Goal: Find specific page/section

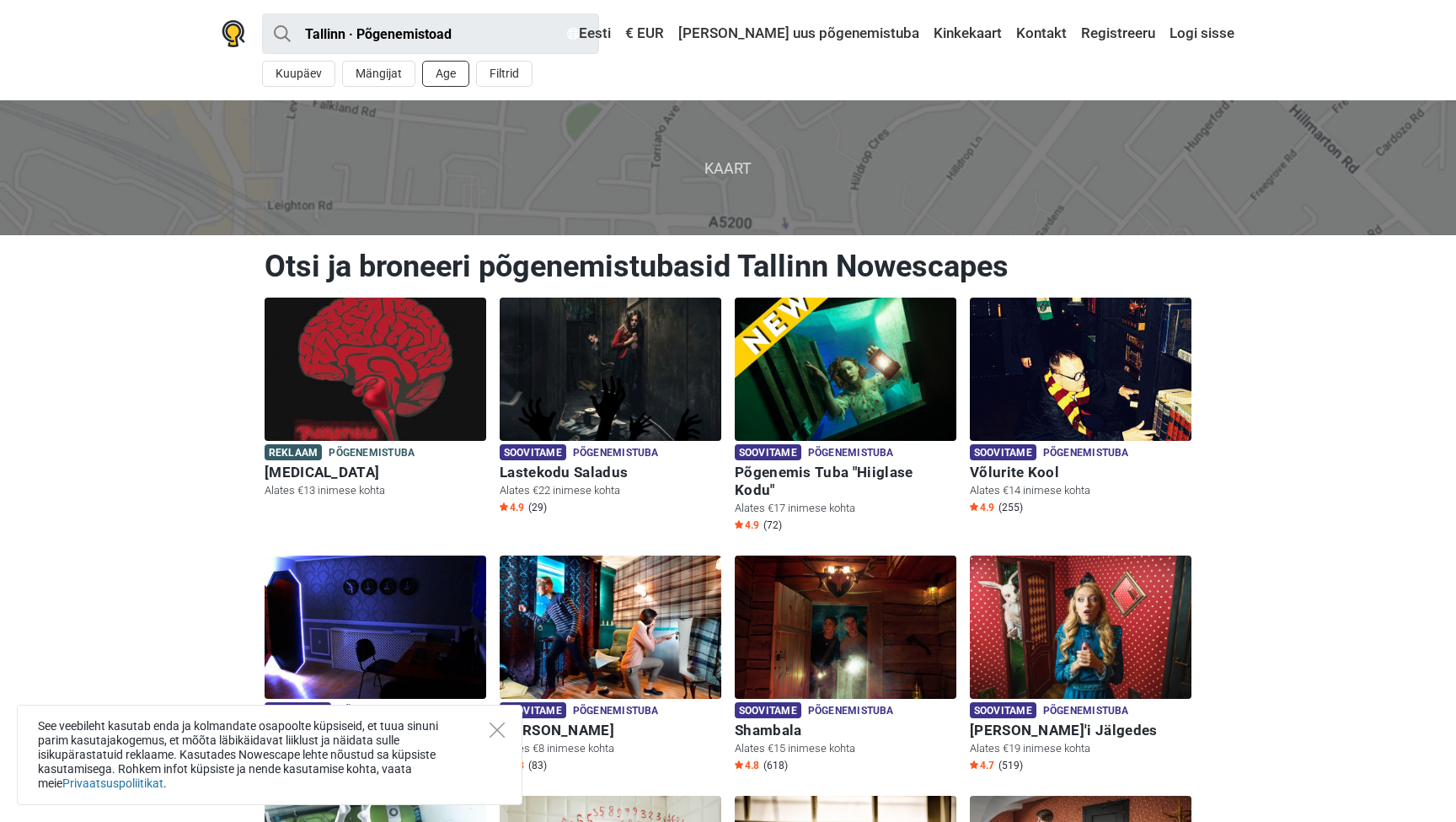
click at [453, 71] on button "Age" at bounding box center [446, 73] width 47 height 26
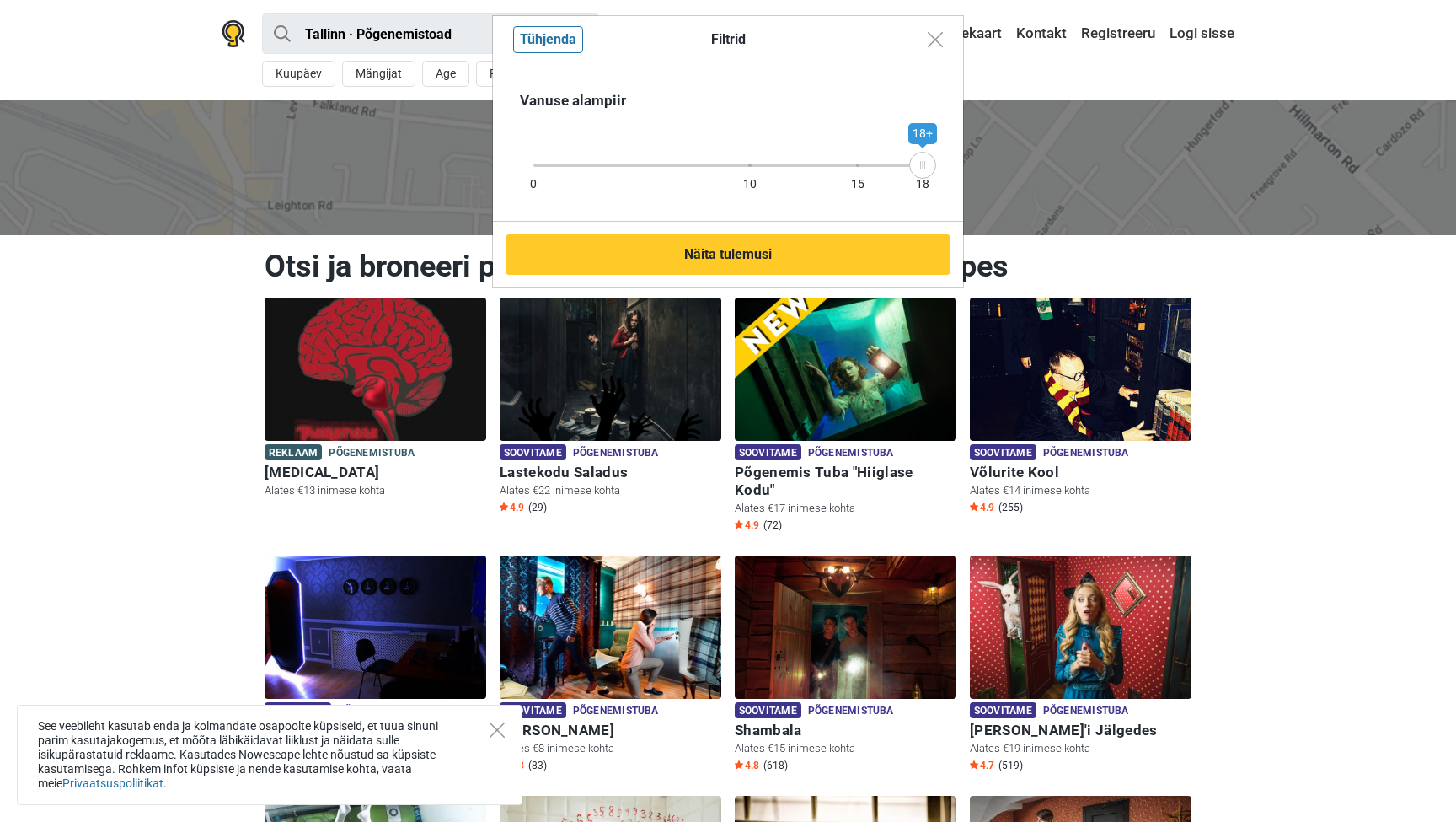
drag, startPoint x: 929, startPoint y: 166, endPoint x: 952, endPoint y: 174, distance: 24.4
click at [952, 174] on div "Vanuse alampiir 0 10 15 18 18+" at bounding box center [728, 142] width 471 height 158
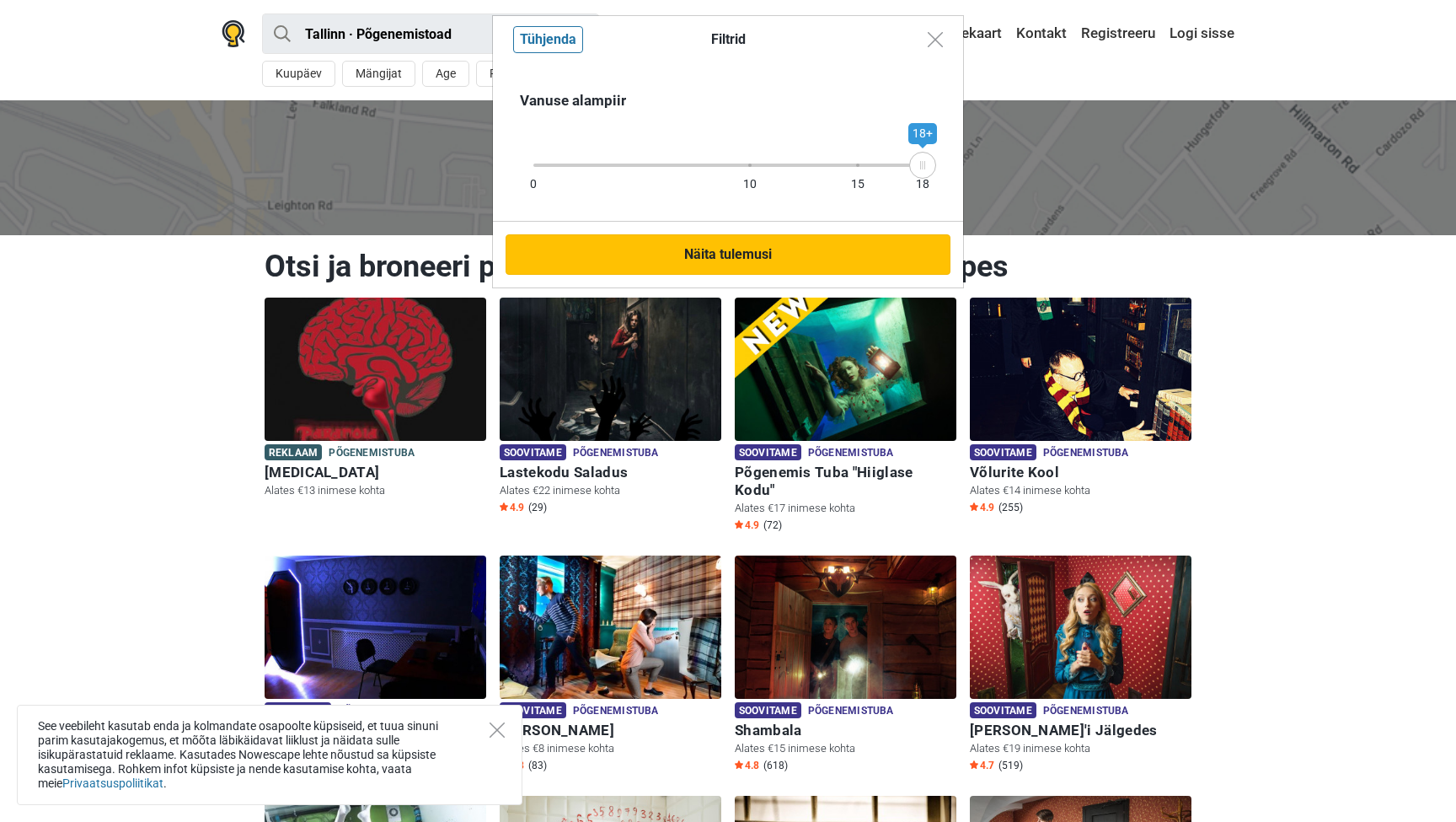
click at [834, 252] on button "Näita tulemusi" at bounding box center [728, 254] width 445 height 40
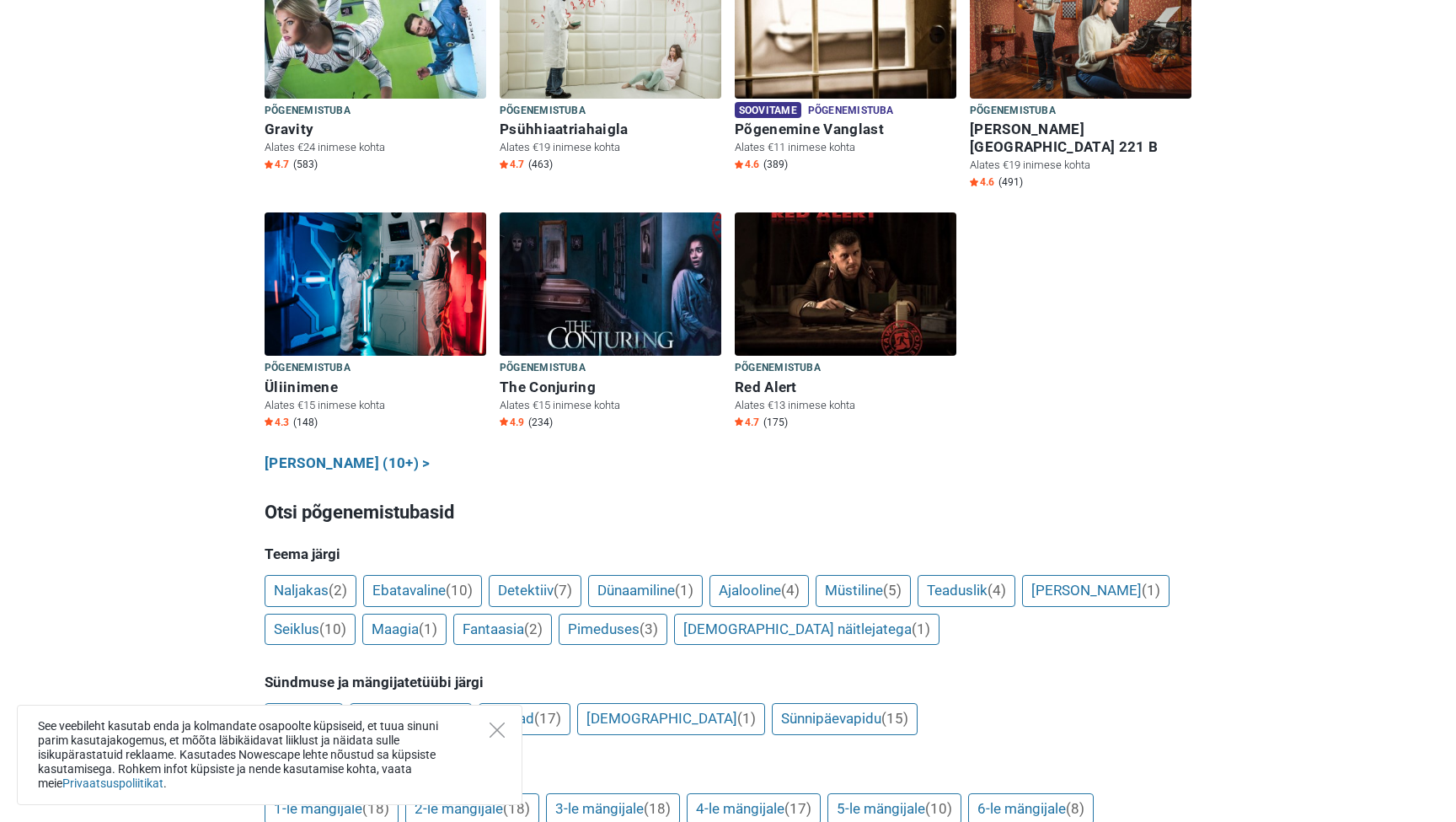
scroll to position [846, 0]
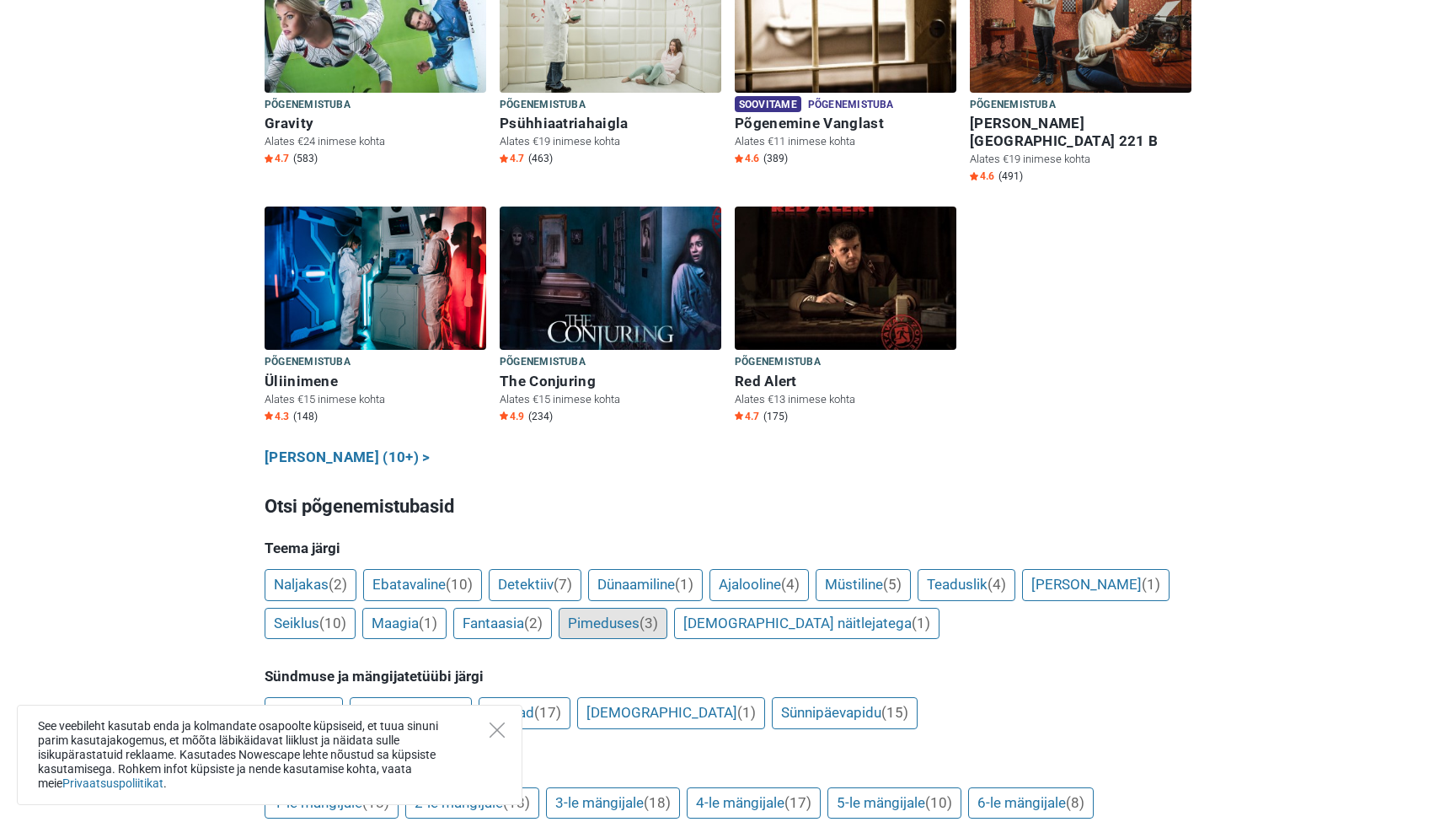
click at [614, 608] on link "Pimeduses (3)" at bounding box center [614, 624] width 109 height 32
click at [745, 608] on link "Koos näitlejatega (1)" at bounding box center [807, 624] width 265 height 32
click at [757, 608] on link "Koos näitlejatega (1)" at bounding box center [807, 624] width 265 height 32
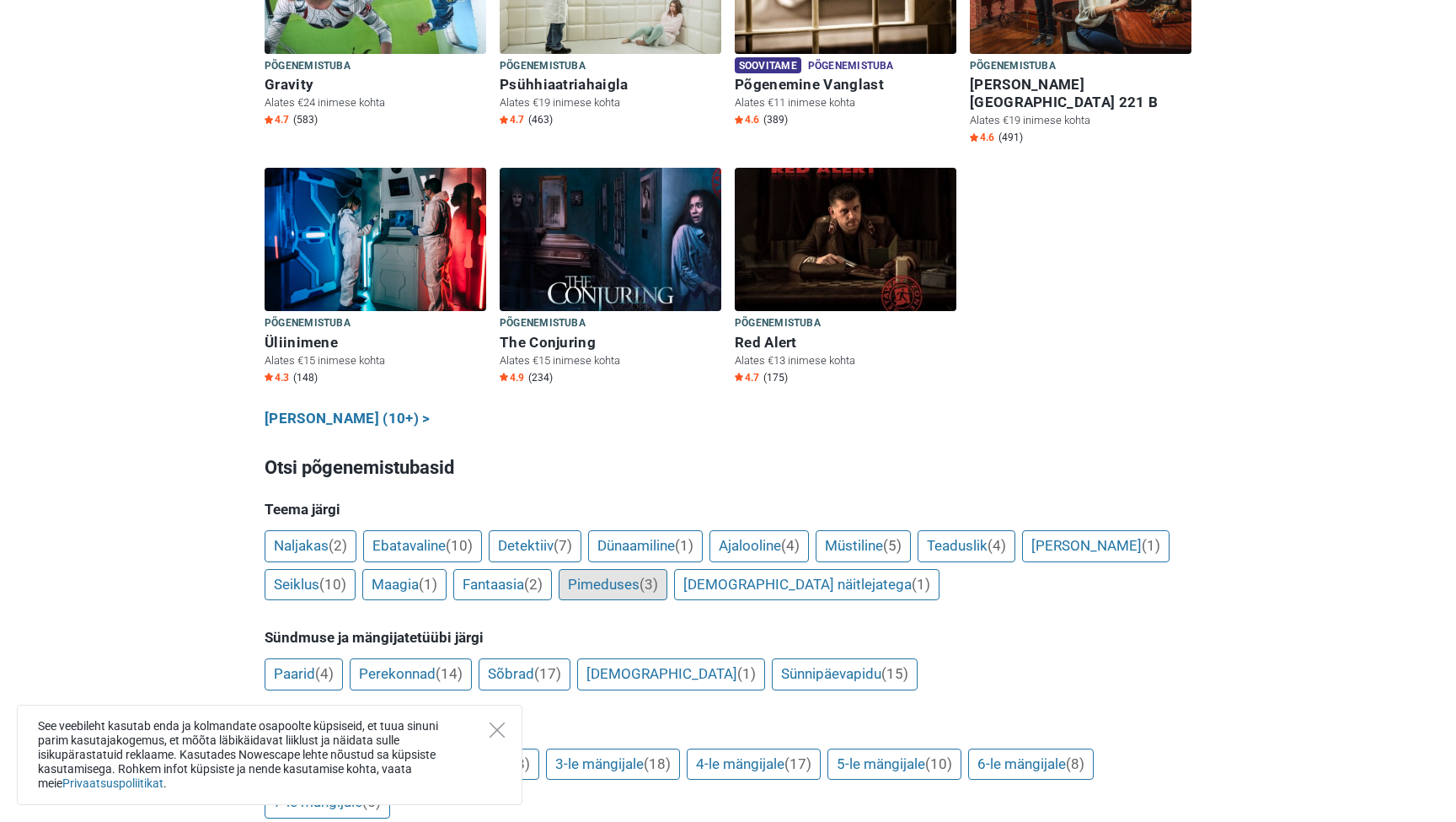
click at [632, 569] on link "Pimeduses (3)" at bounding box center [614, 585] width 109 height 32
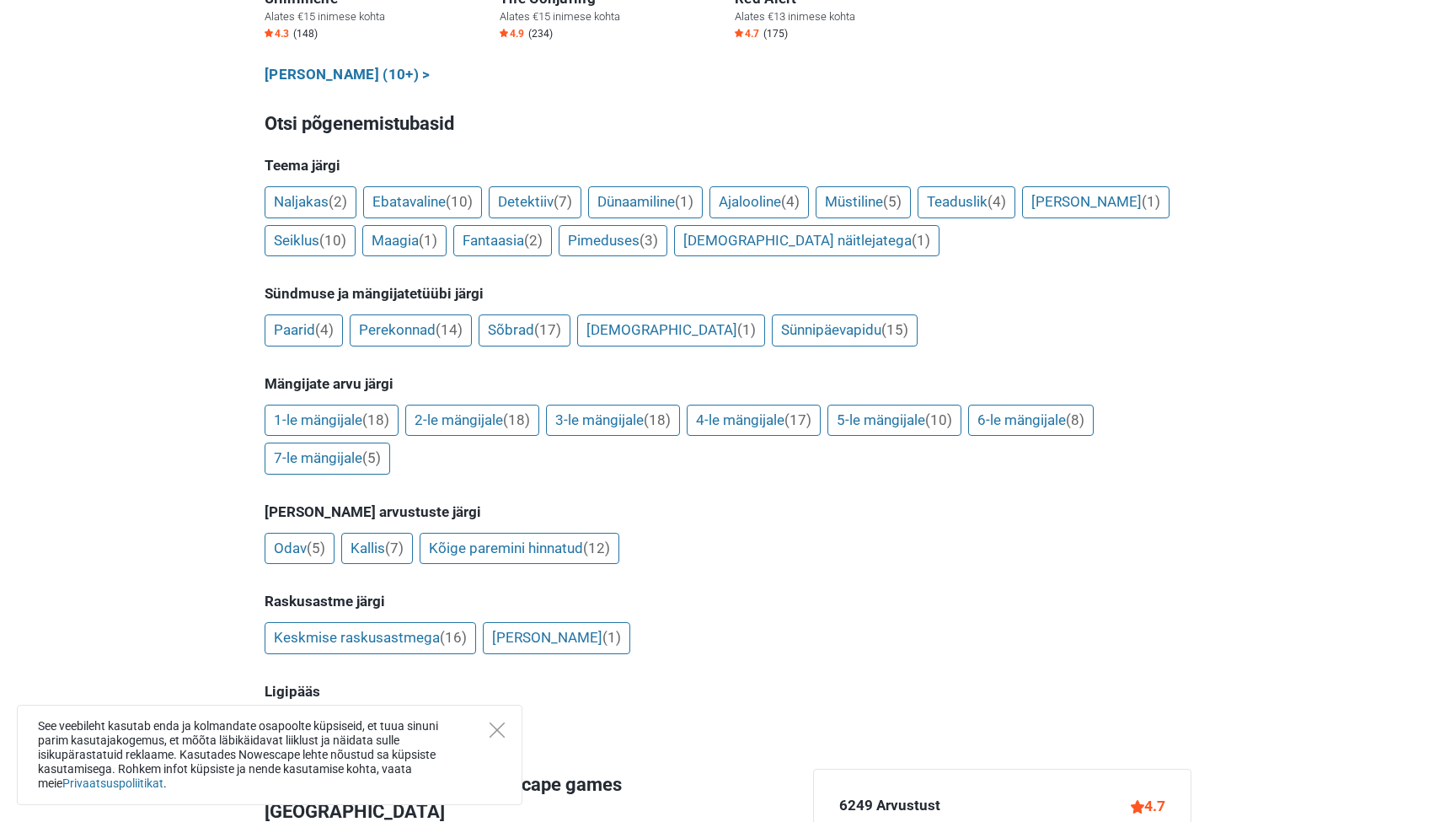
scroll to position [1226, 0]
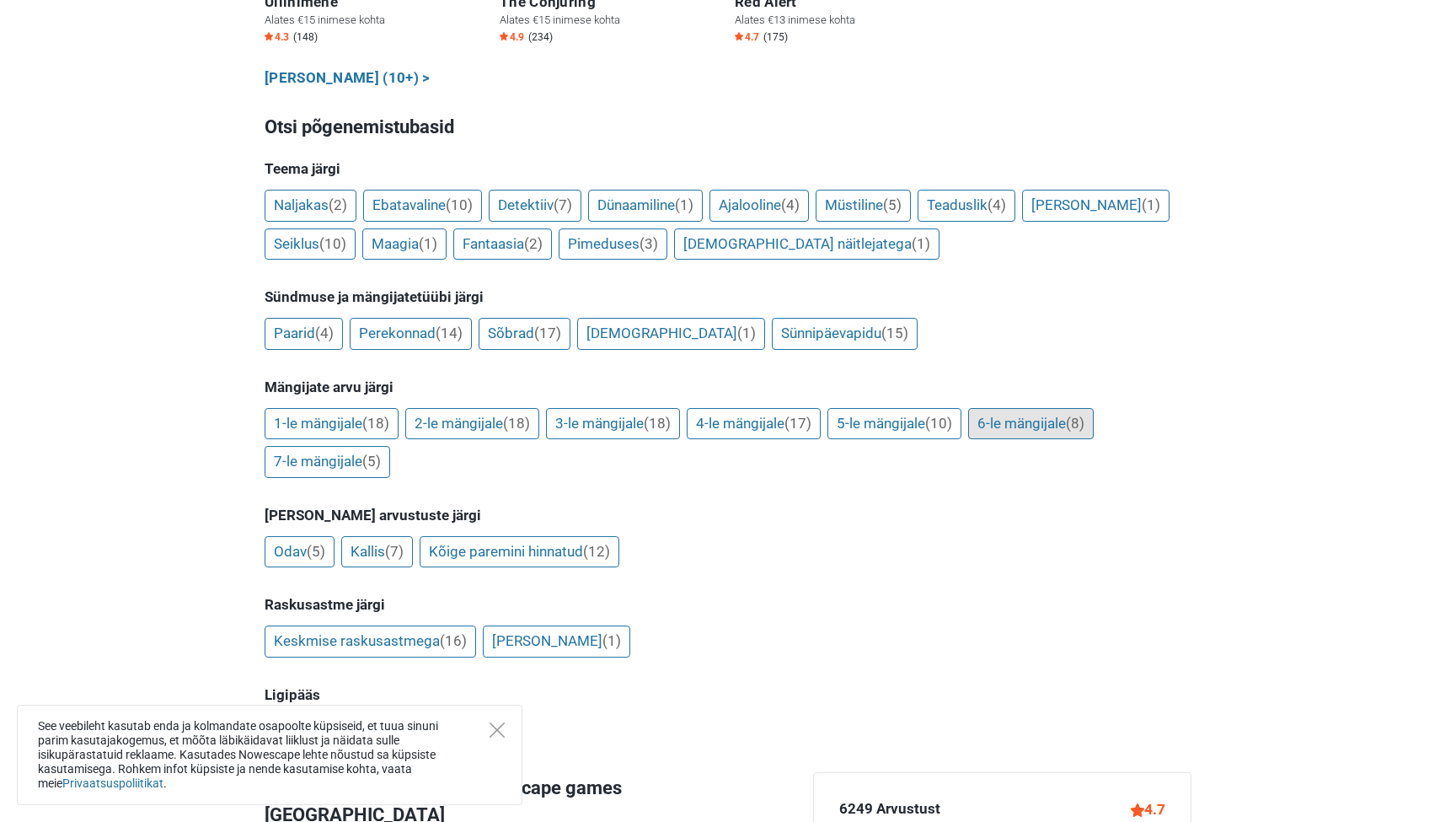
click at [1000, 408] on link "6-le mängijale (8)" at bounding box center [1031, 424] width 125 height 32
